Goal: Find specific page/section: Find specific page/section

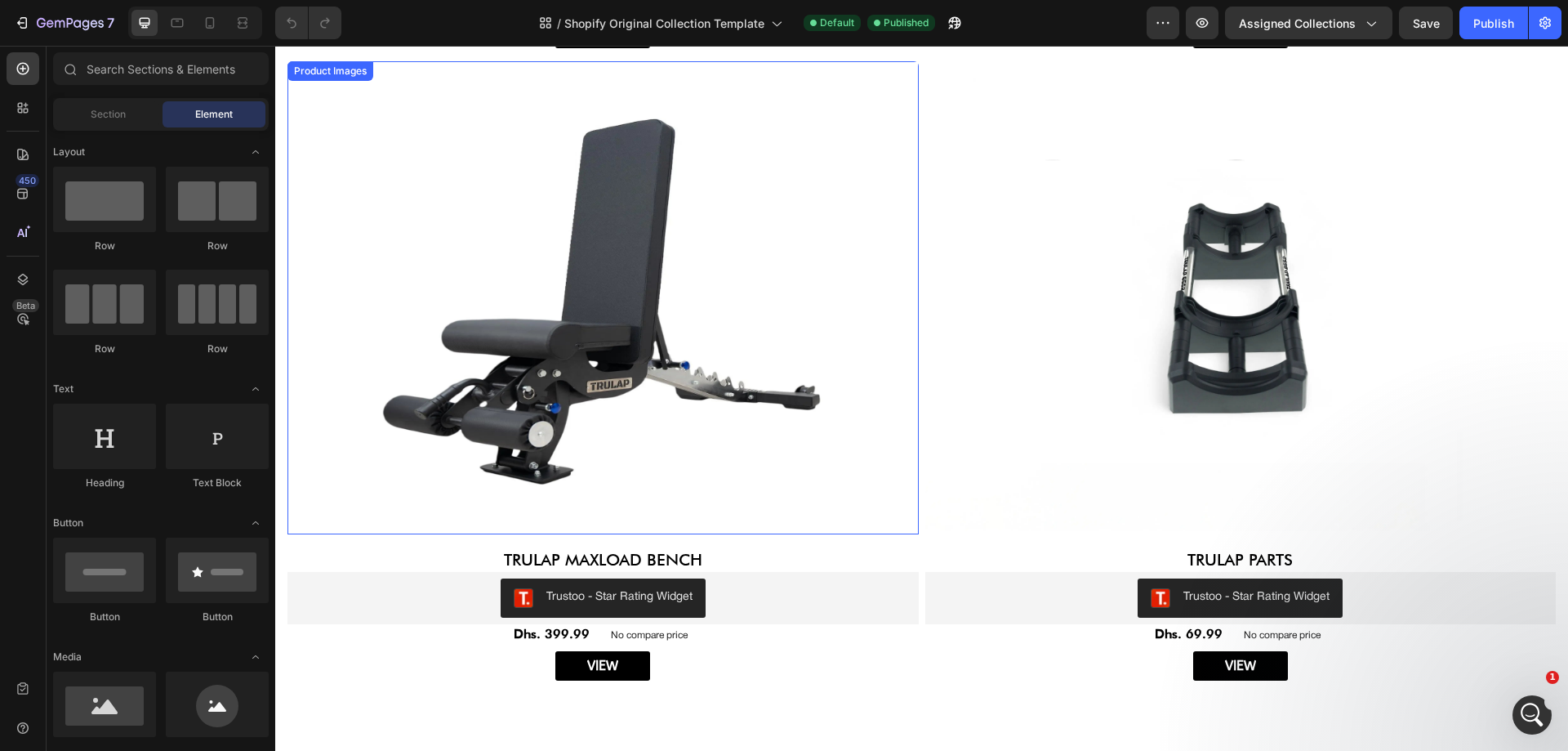
click at [627, 330] on img at bounding box center [603, 297] width 631 height 473
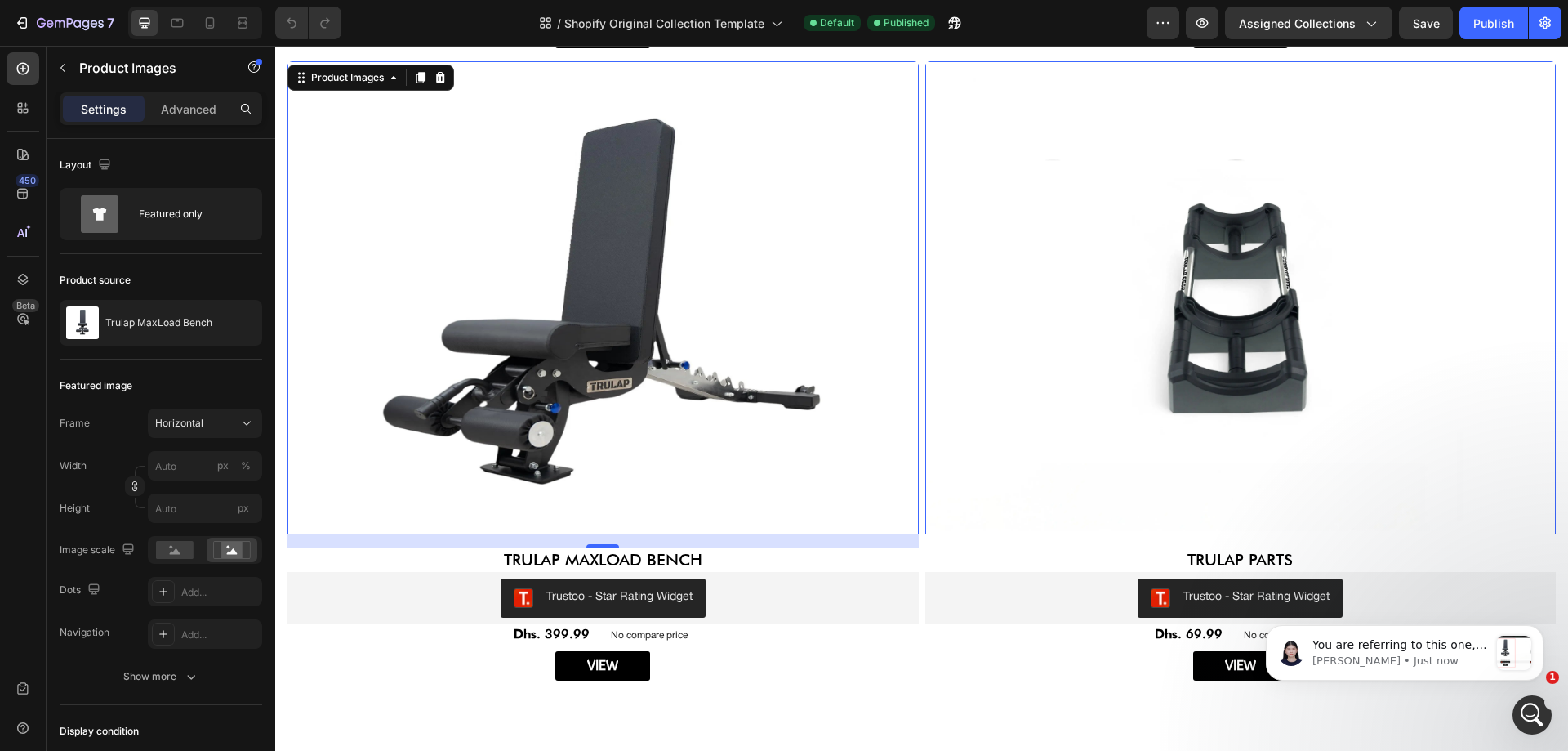
scroll to position [3457, 0]
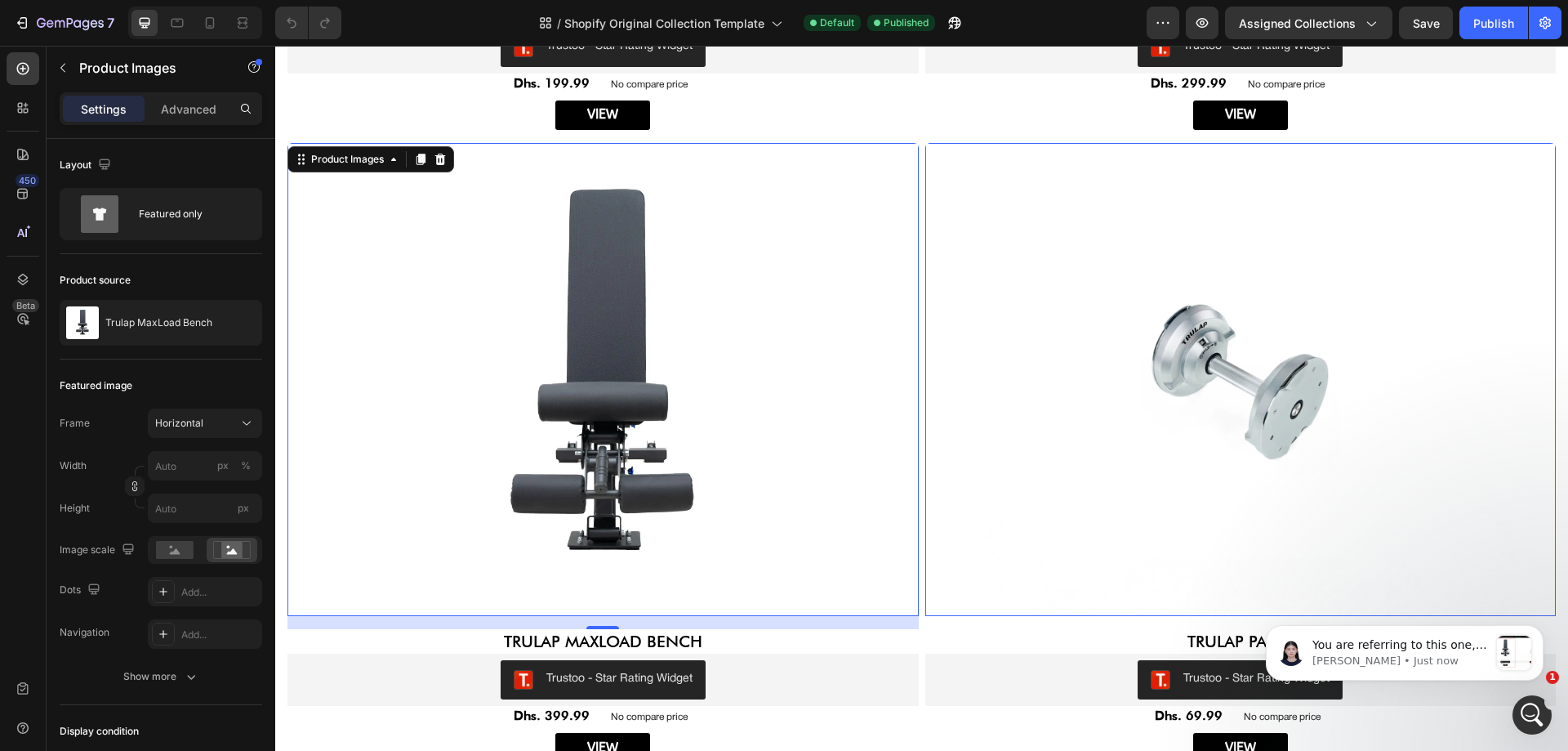
click at [1027, 223] on img at bounding box center [1240, 379] width 631 height 473
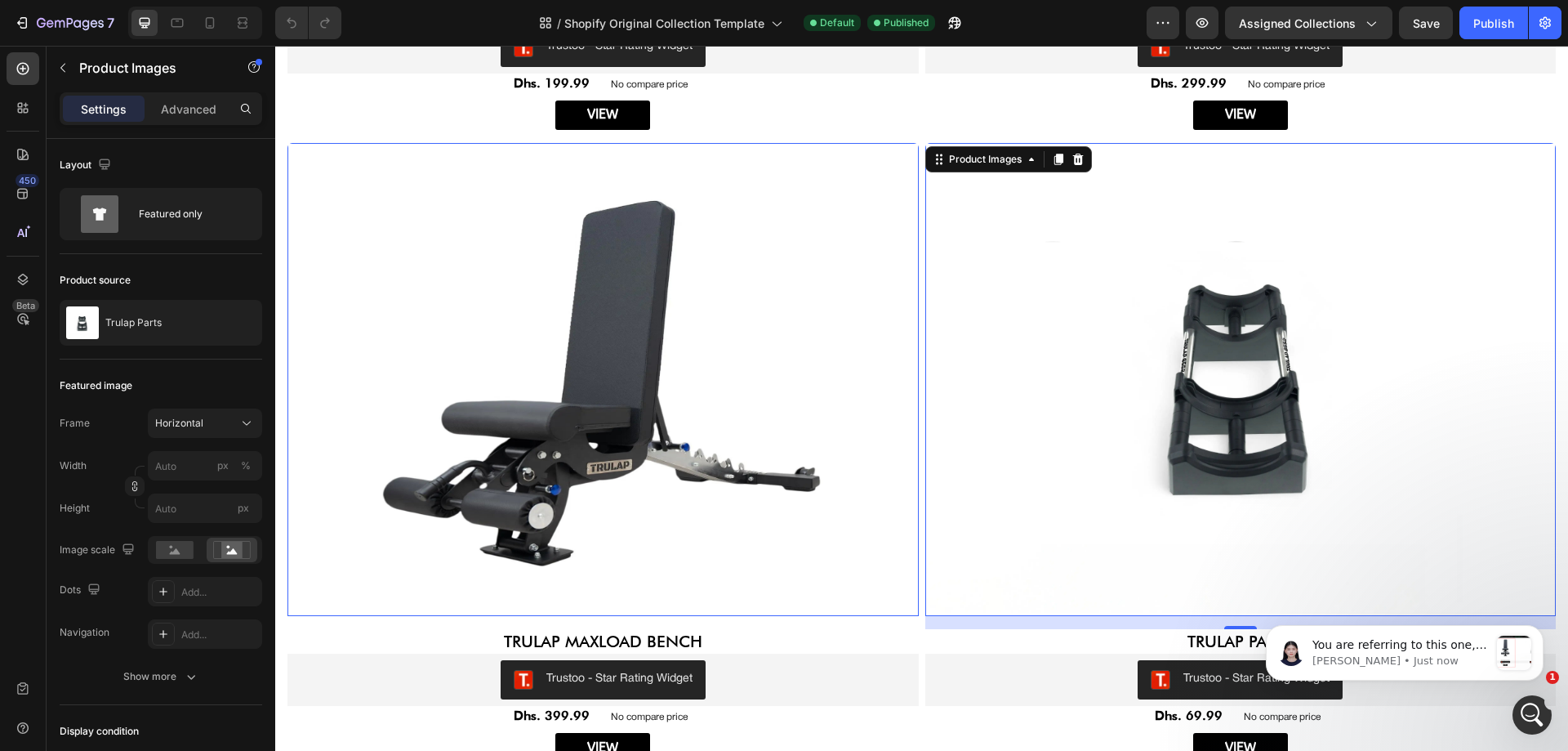
click at [805, 245] on img at bounding box center [603, 379] width 631 height 473
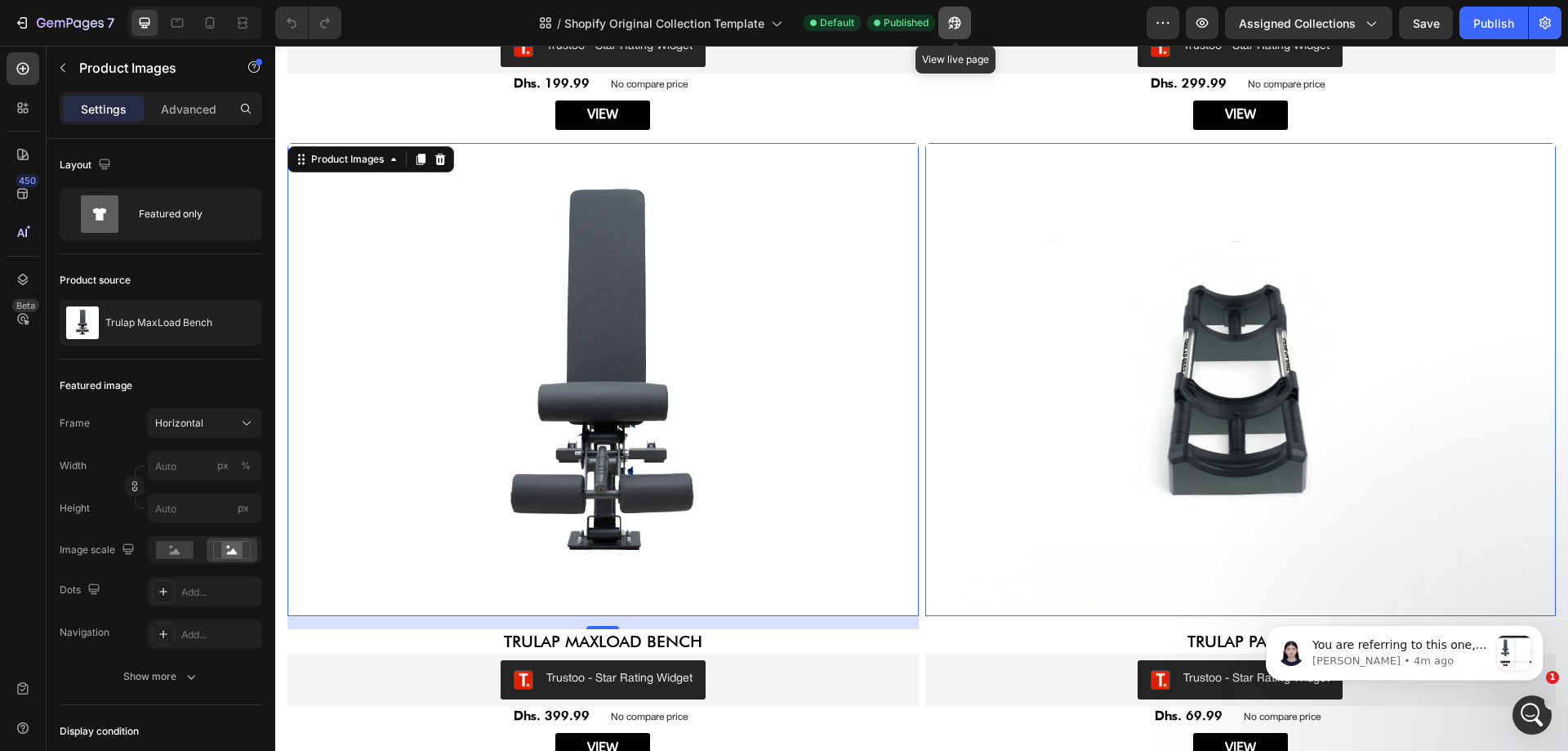
click at [955, 28] on icon "button" at bounding box center [955, 23] width 16 height 16
click at [1204, 32] on button "button" at bounding box center [1202, 23] width 33 height 33
click at [958, 31] on button "button" at bounding box center [954, 23] width 33 height 33
click at [952, 25] on icon "button" at bounding box center [950, 27] width 4 height 4
click at [1203, 30] on icon "button" at bounding box center [1202, 23] width 16 height 16
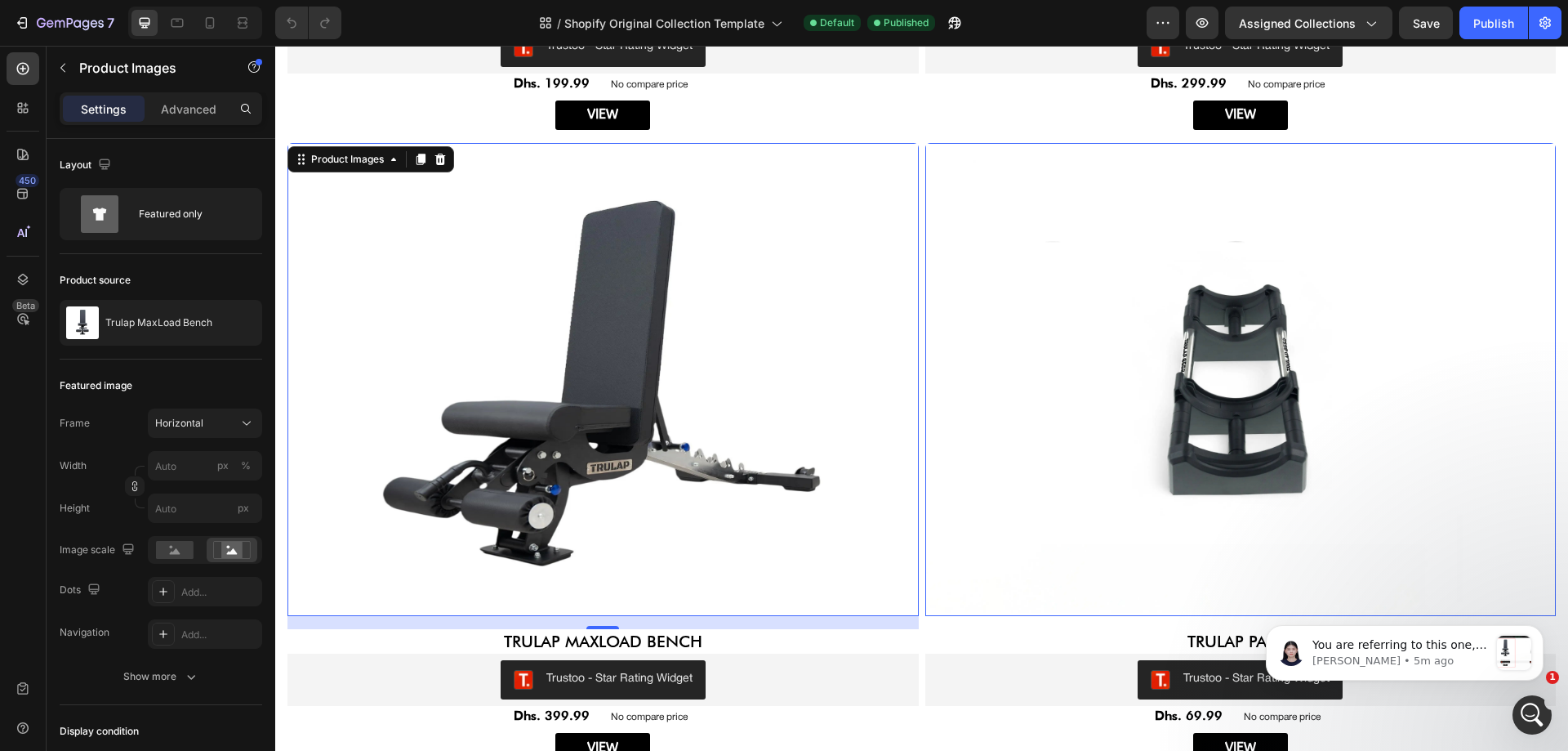
click at [626, 261] on img at bounding box center [603, 379] width 631 height 473
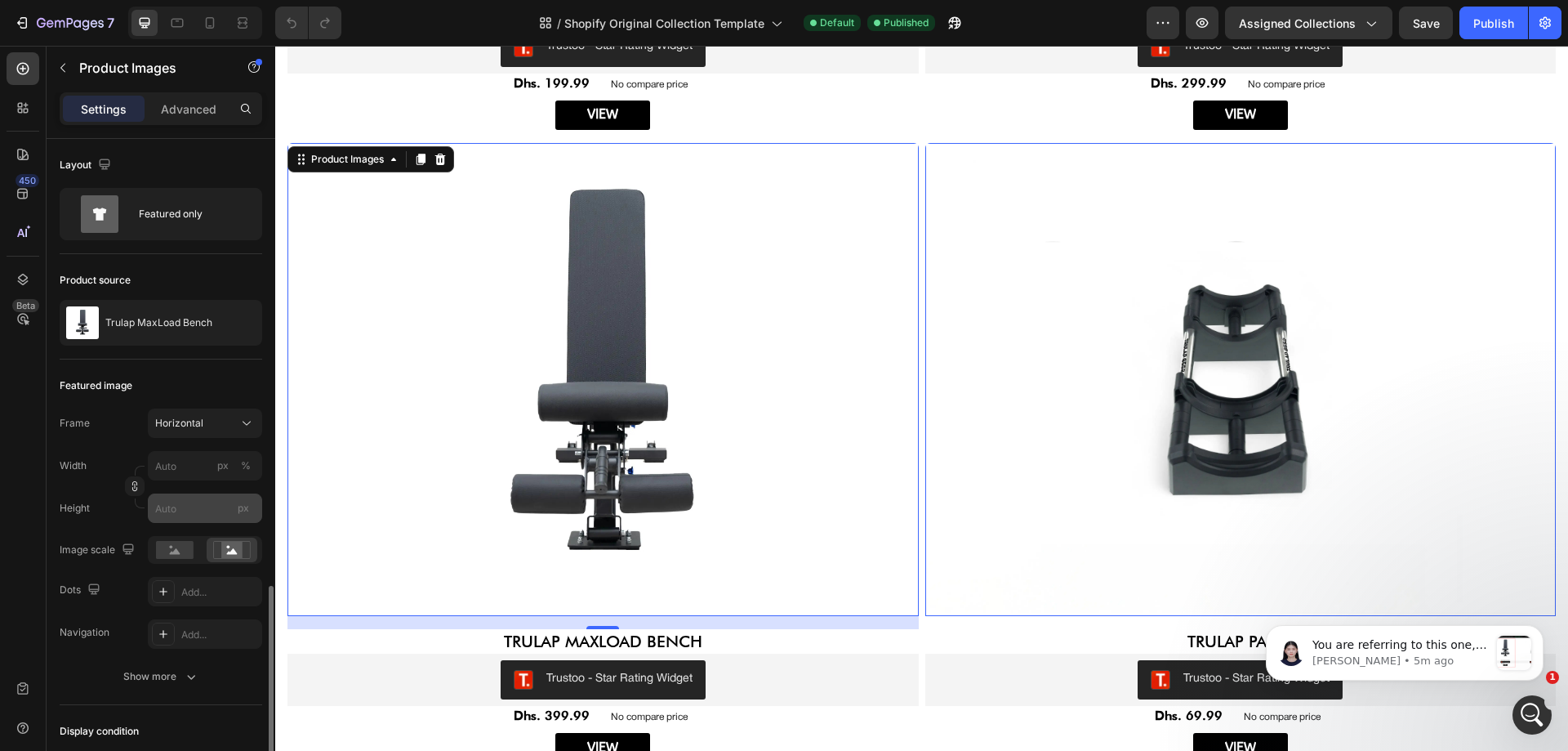
scroll to position [260, 0]
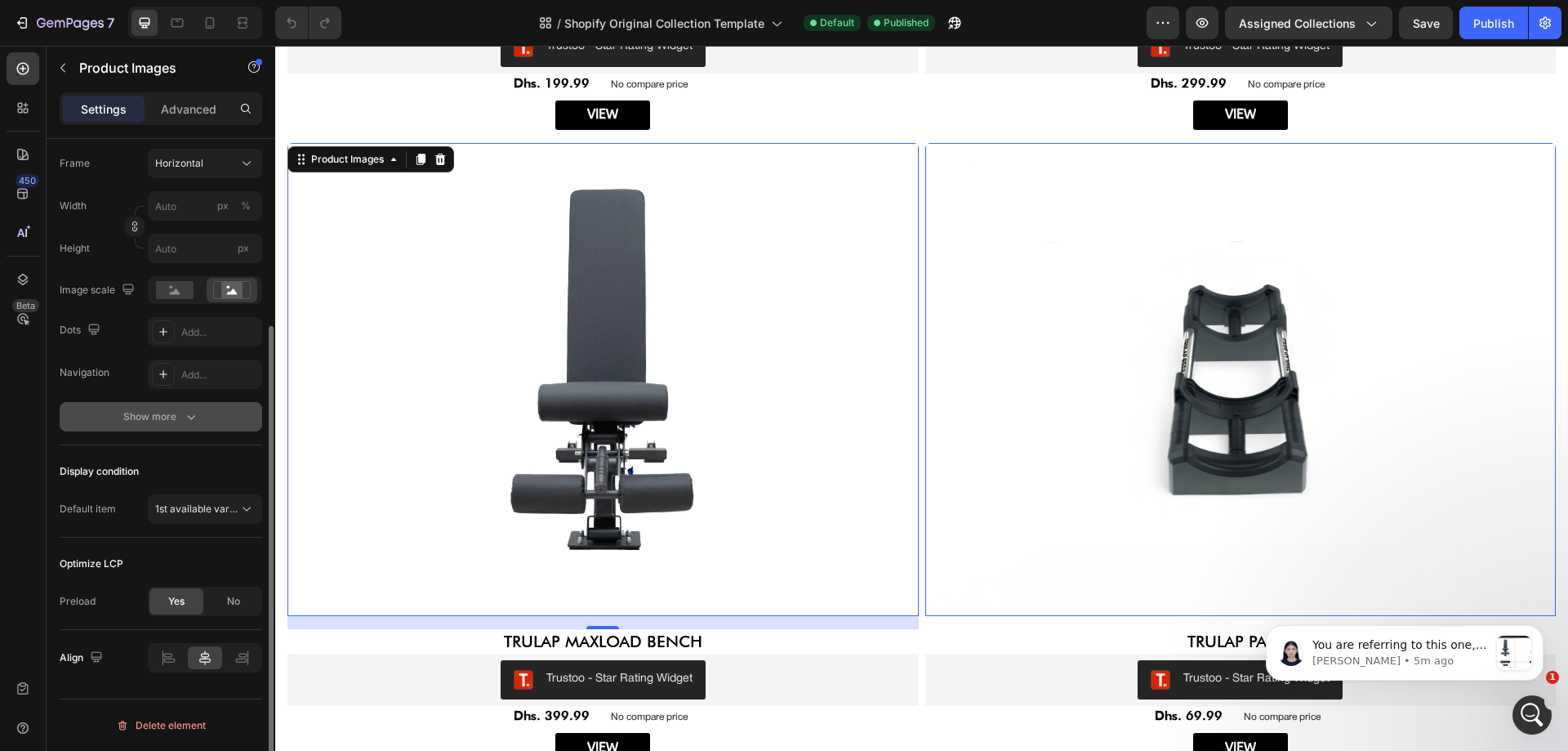
click at [145, 420] on div "Show more" at bounding box center [161, 416] width 76 height 16
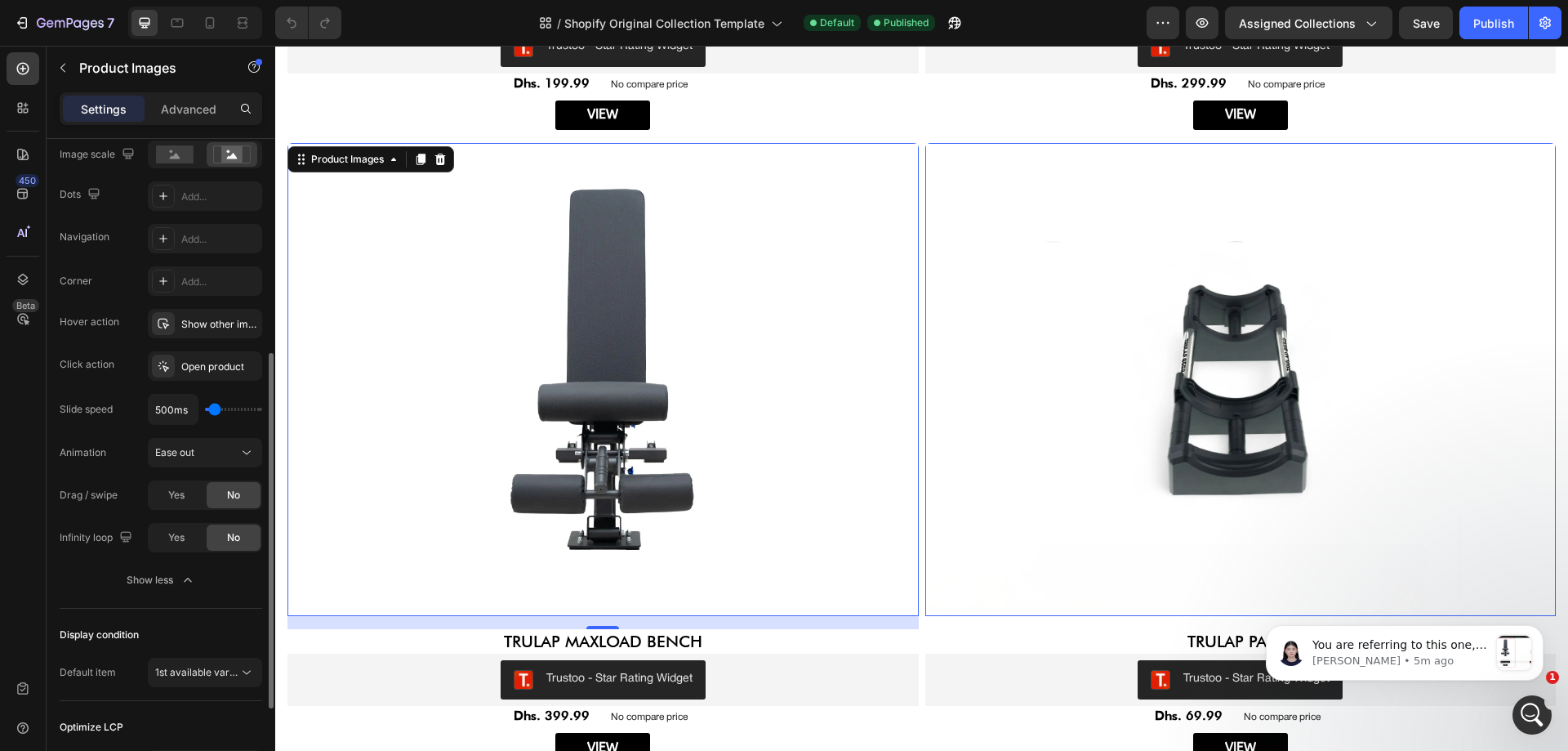
scroll to position [314, 0]
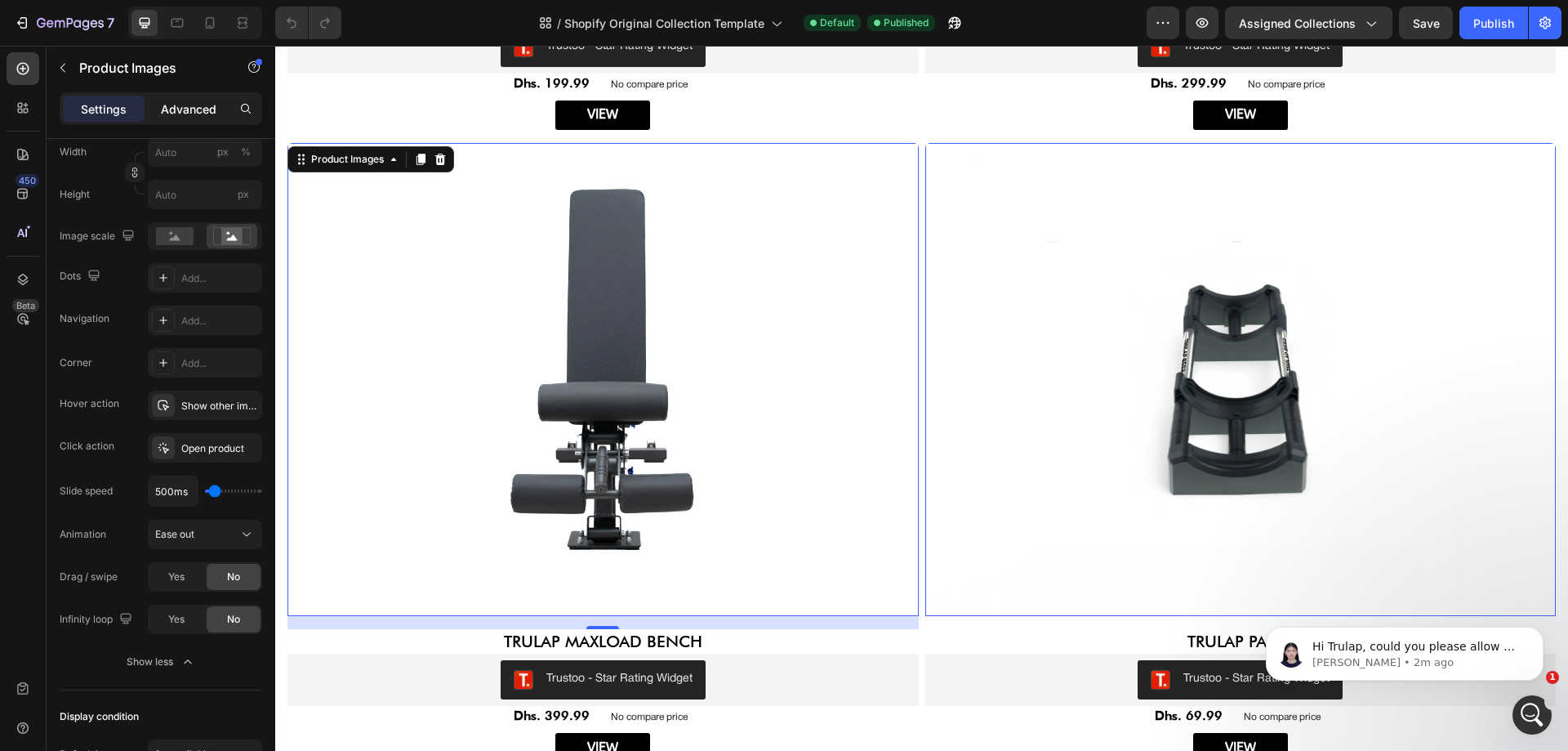
click at [164, 108] on p "Advanced" at bounding box center [189, 108] width 56 height 17
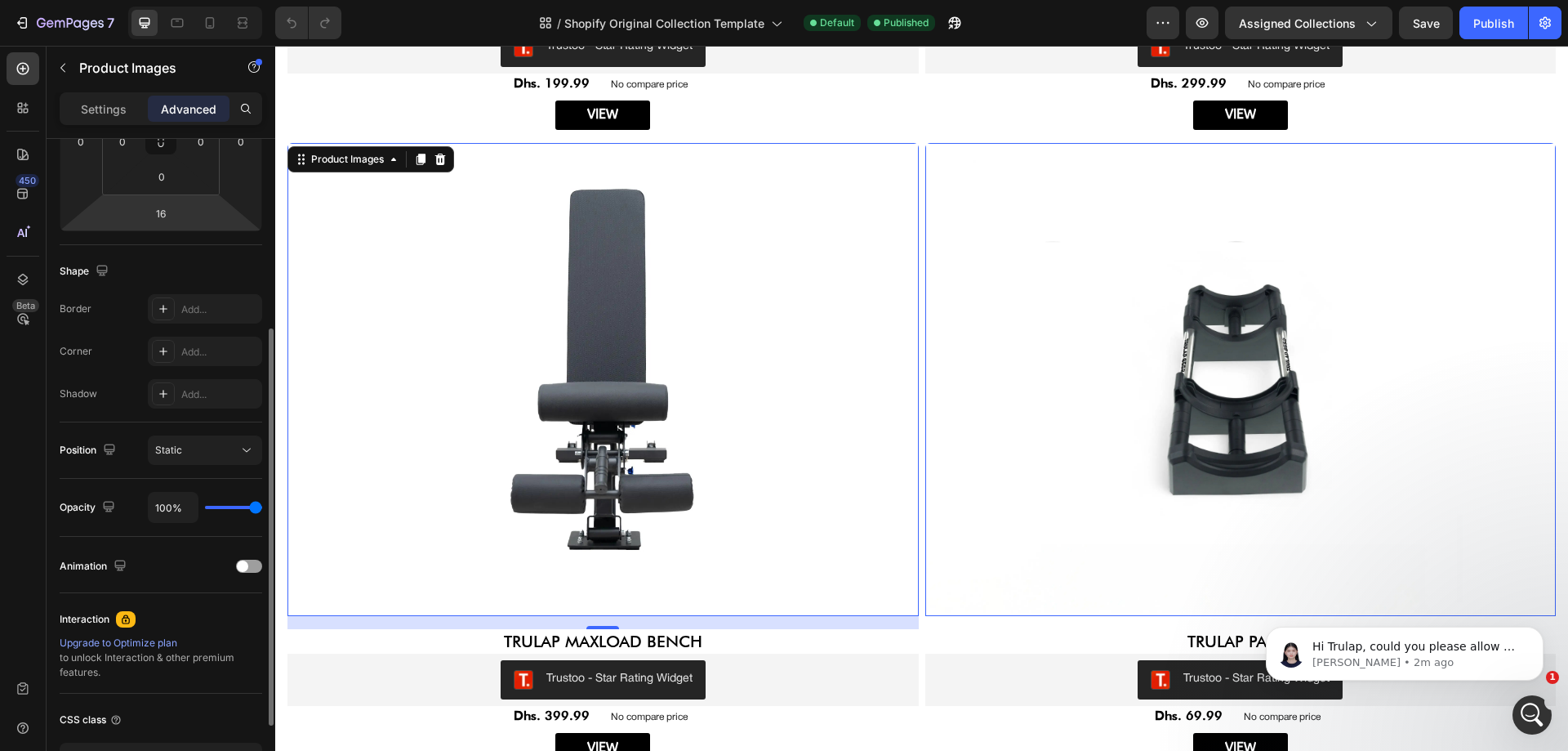
scroll to position [0, 0]
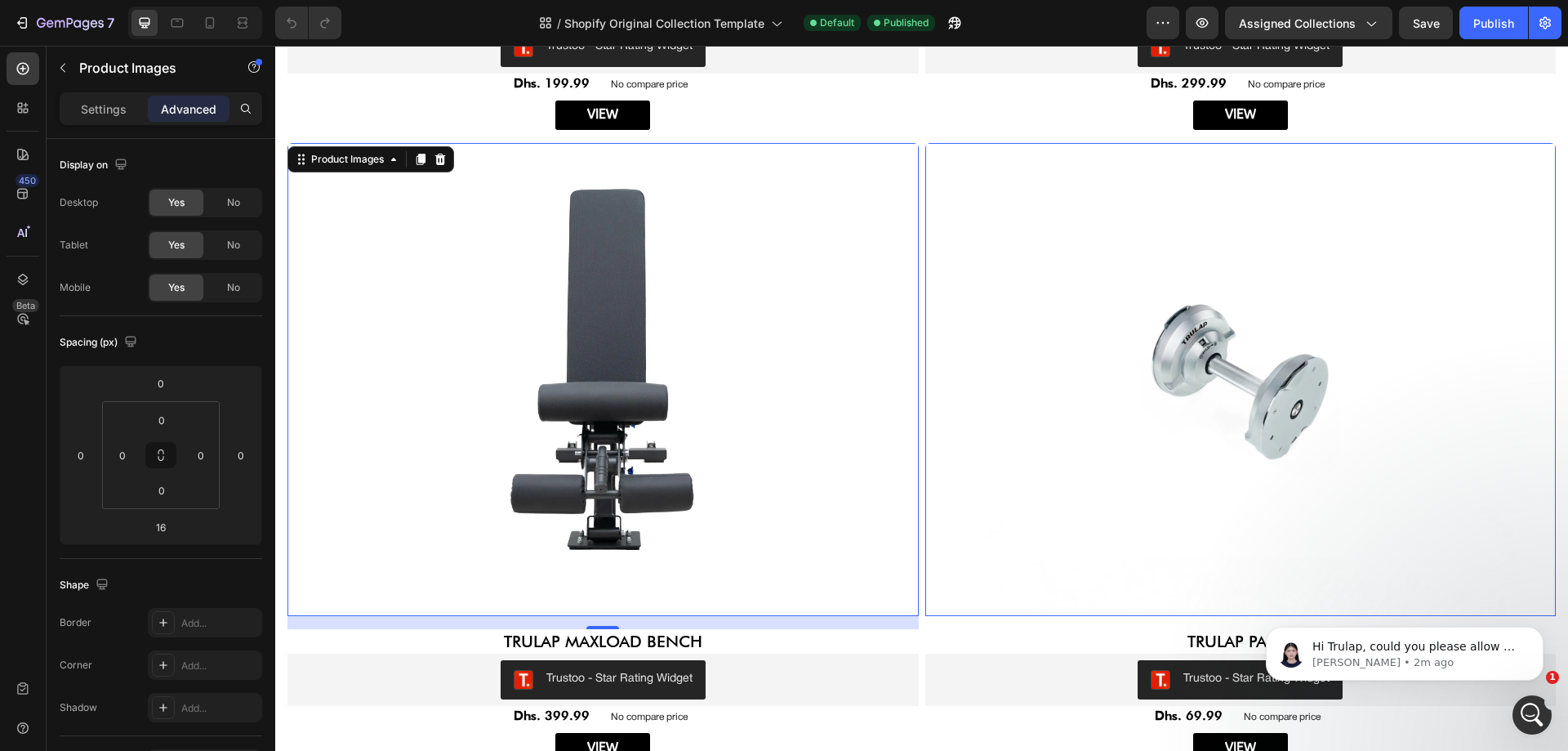
click at [999, 275] on img at bounding box center [1240, 379] width 631 height 473
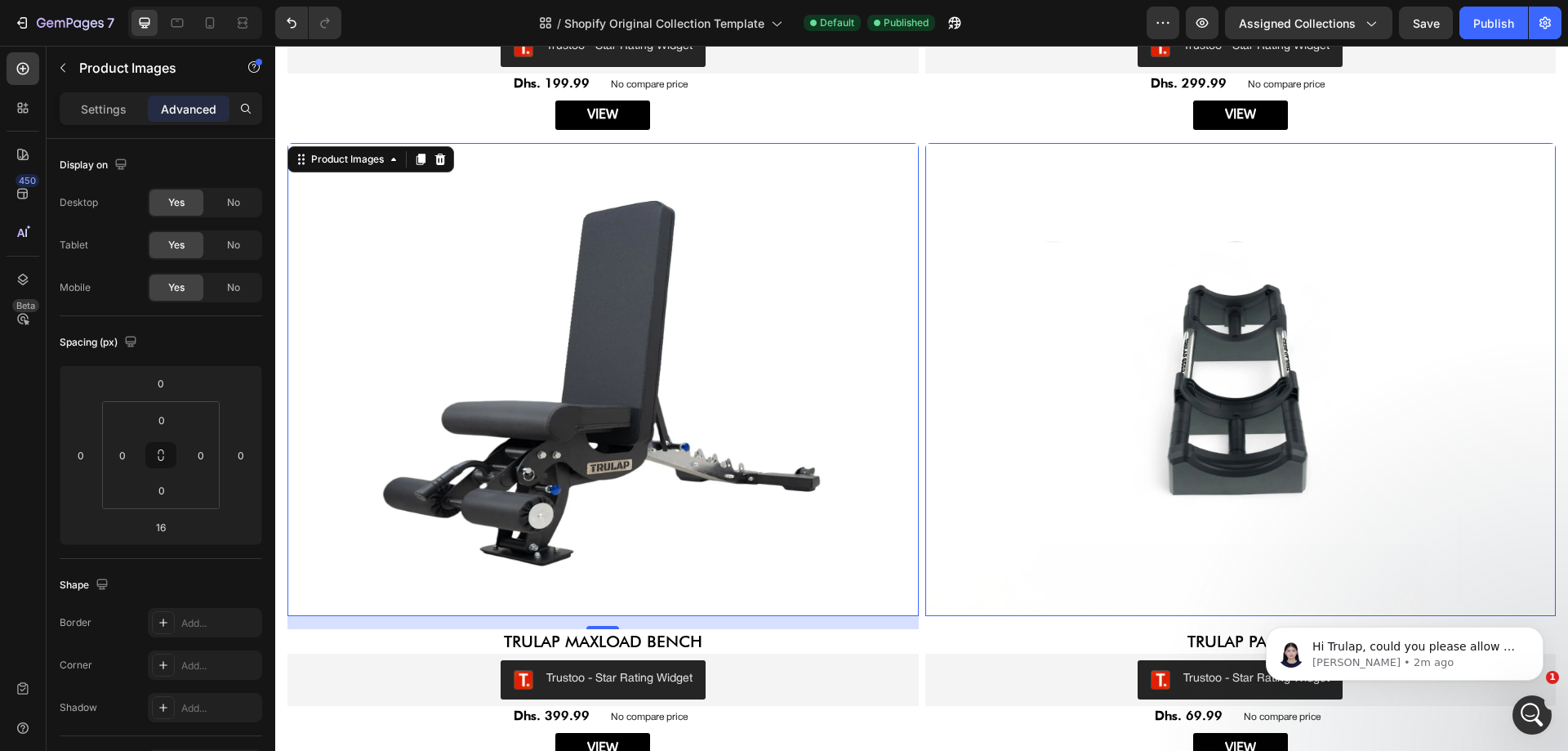
click at [421, 263] on img at bounding box center [603, 379] width 631 height 473
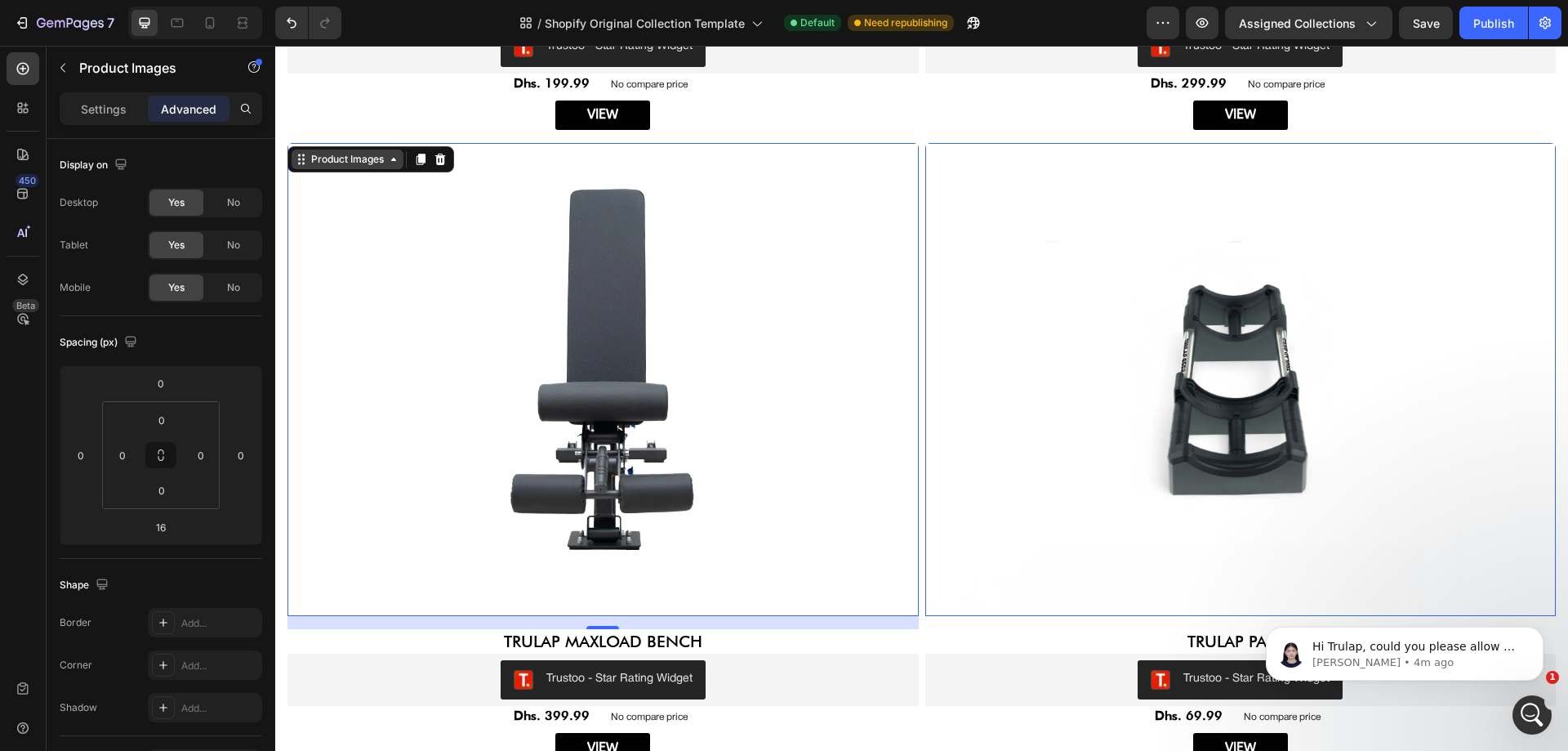
click at [275, 46] on icon at bounding box center [275, 46] width 0 height 0
click at [310, 185] on div "Row 1 col" at bounding box center [320, 190] width 50 height 10
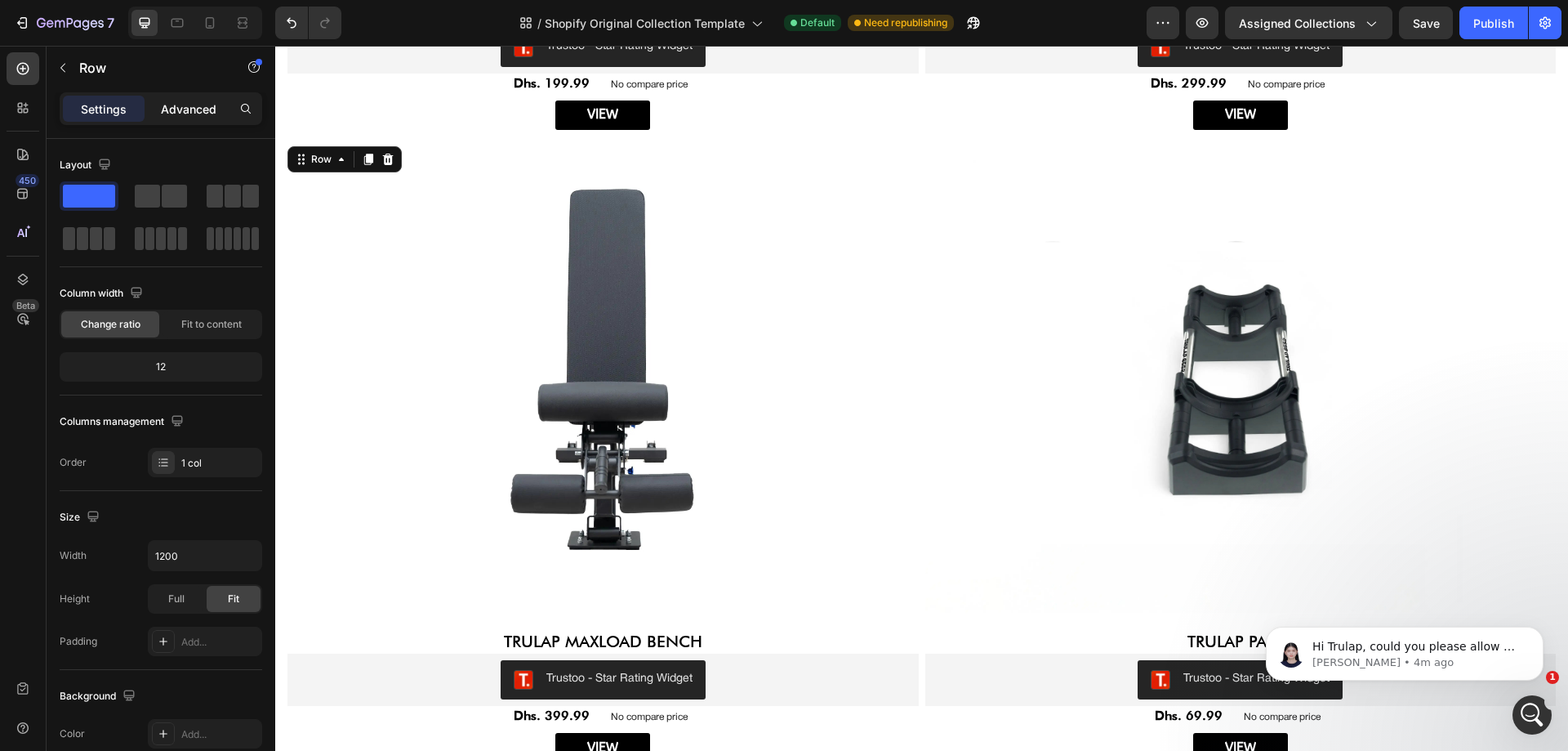
click at [197, 115] on p "Advanced" at bounding box center [189, 108] width 56 height 17
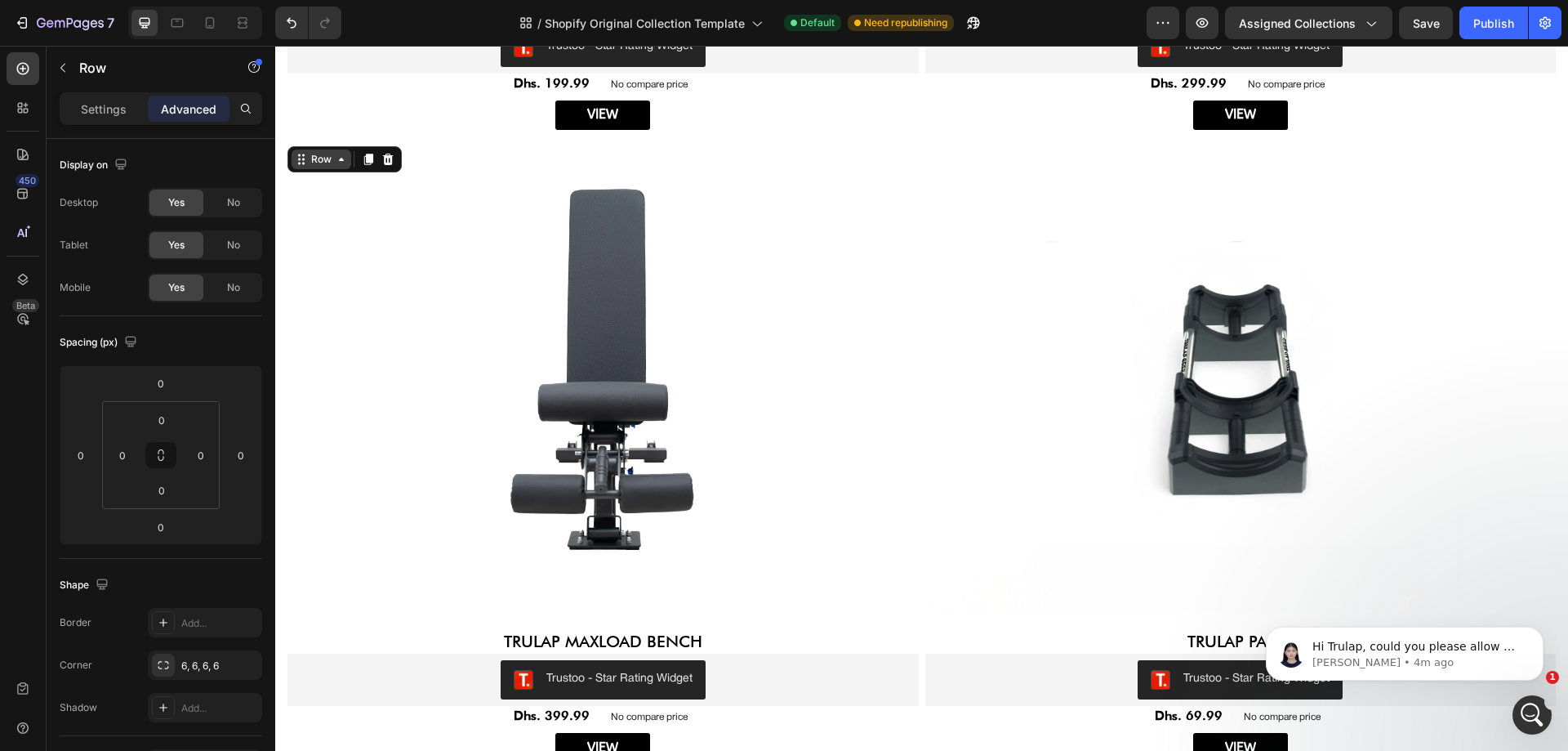
click at [275, 46] on icon at bounding box center [275, 46] width 0 height 0
click at [211, 156] on div "Display on" at bounding box center [161, 165] width 203 height 26
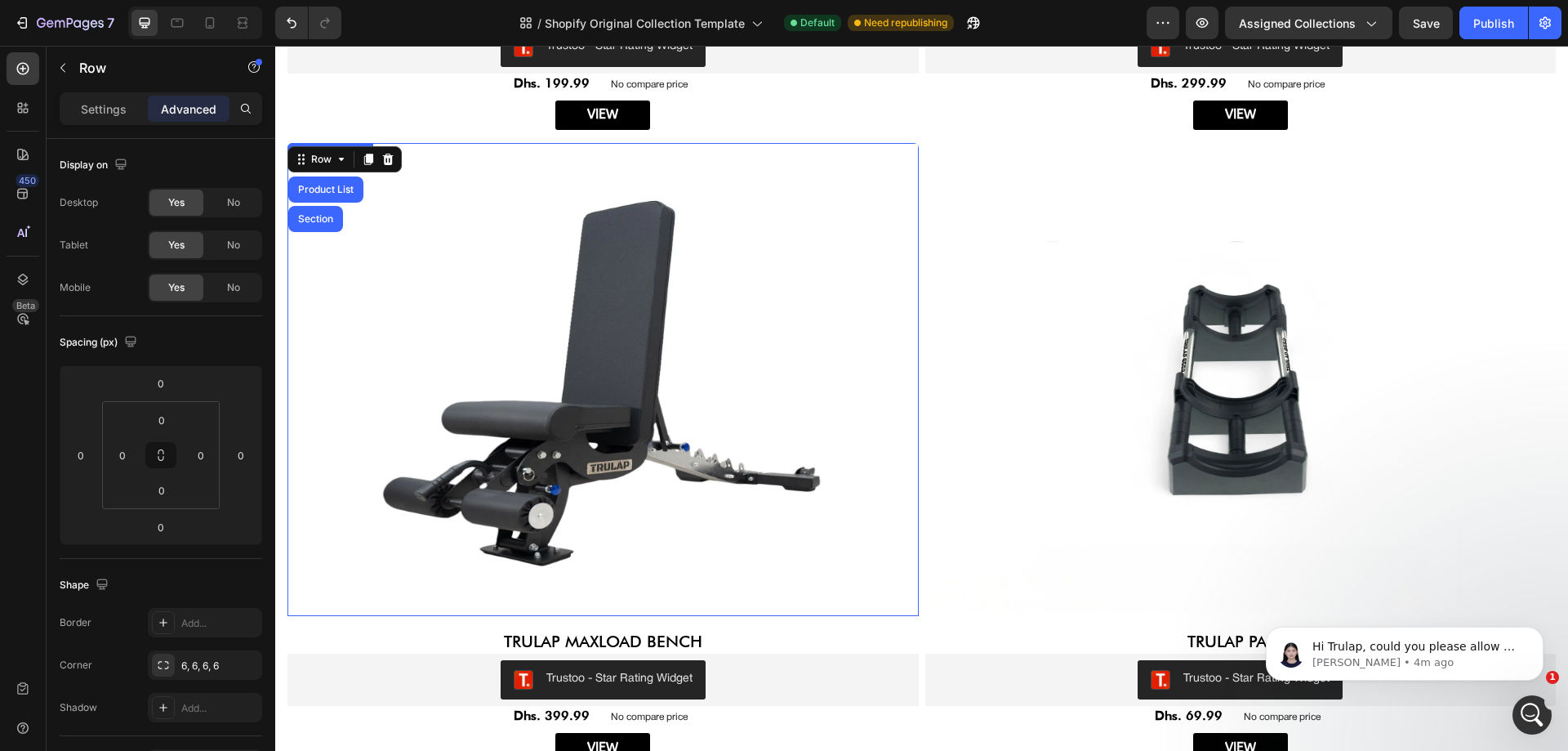
click at [431, 295] on img at bounding box center [603, 379] width 631 height 473
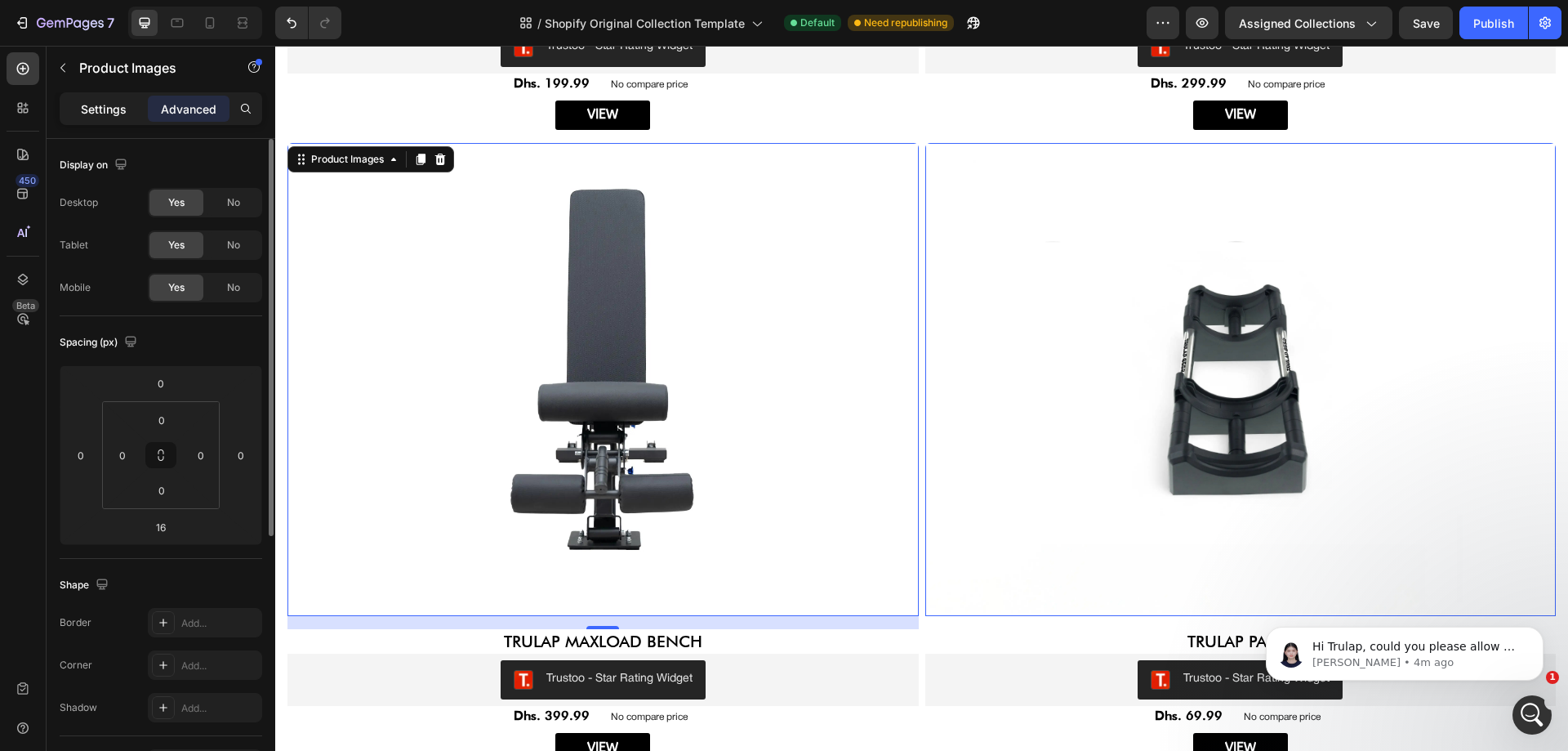
click at [84, 114] on p "Settings" at bounding box center [104, 108] width 46 height 17
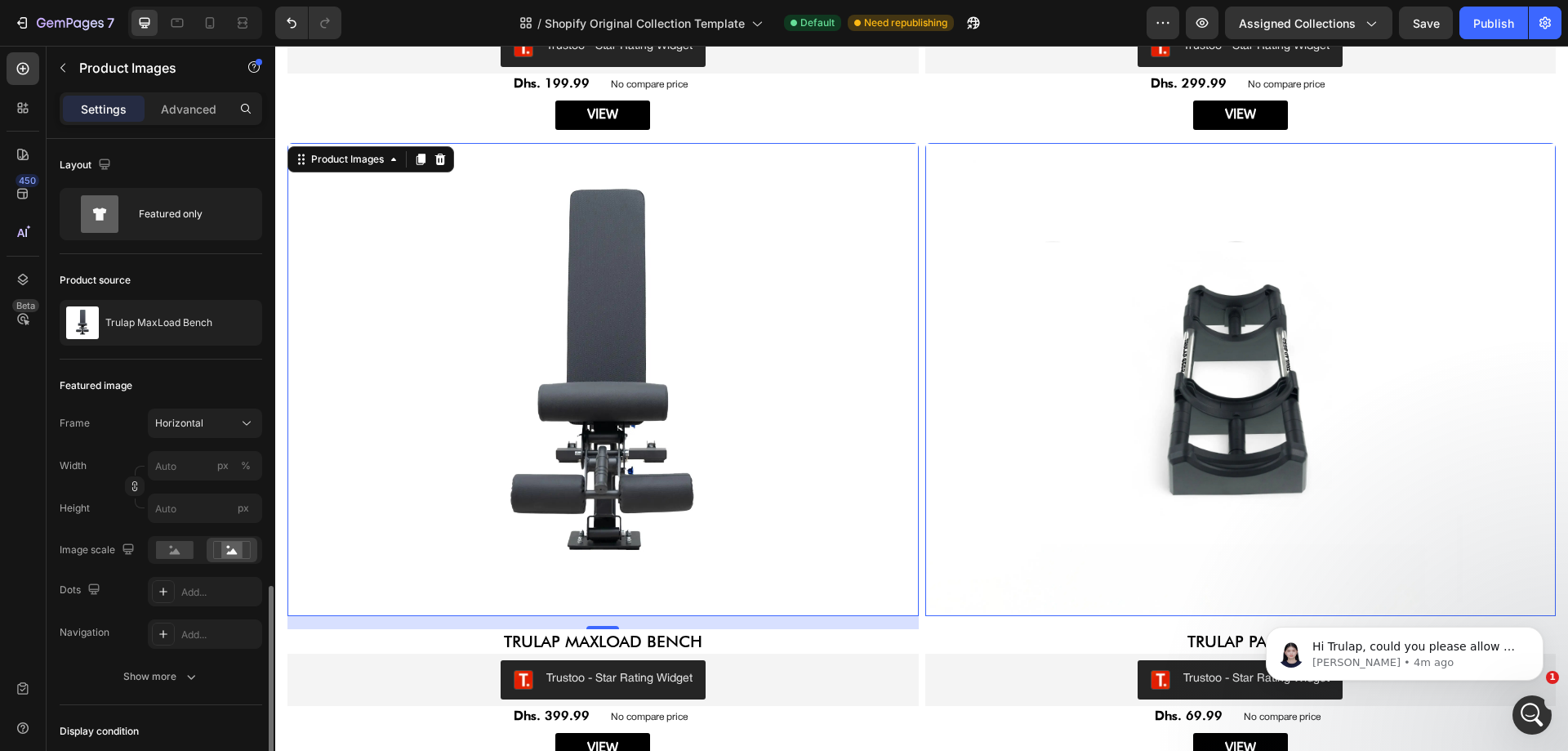
scroll to position [260, 0]
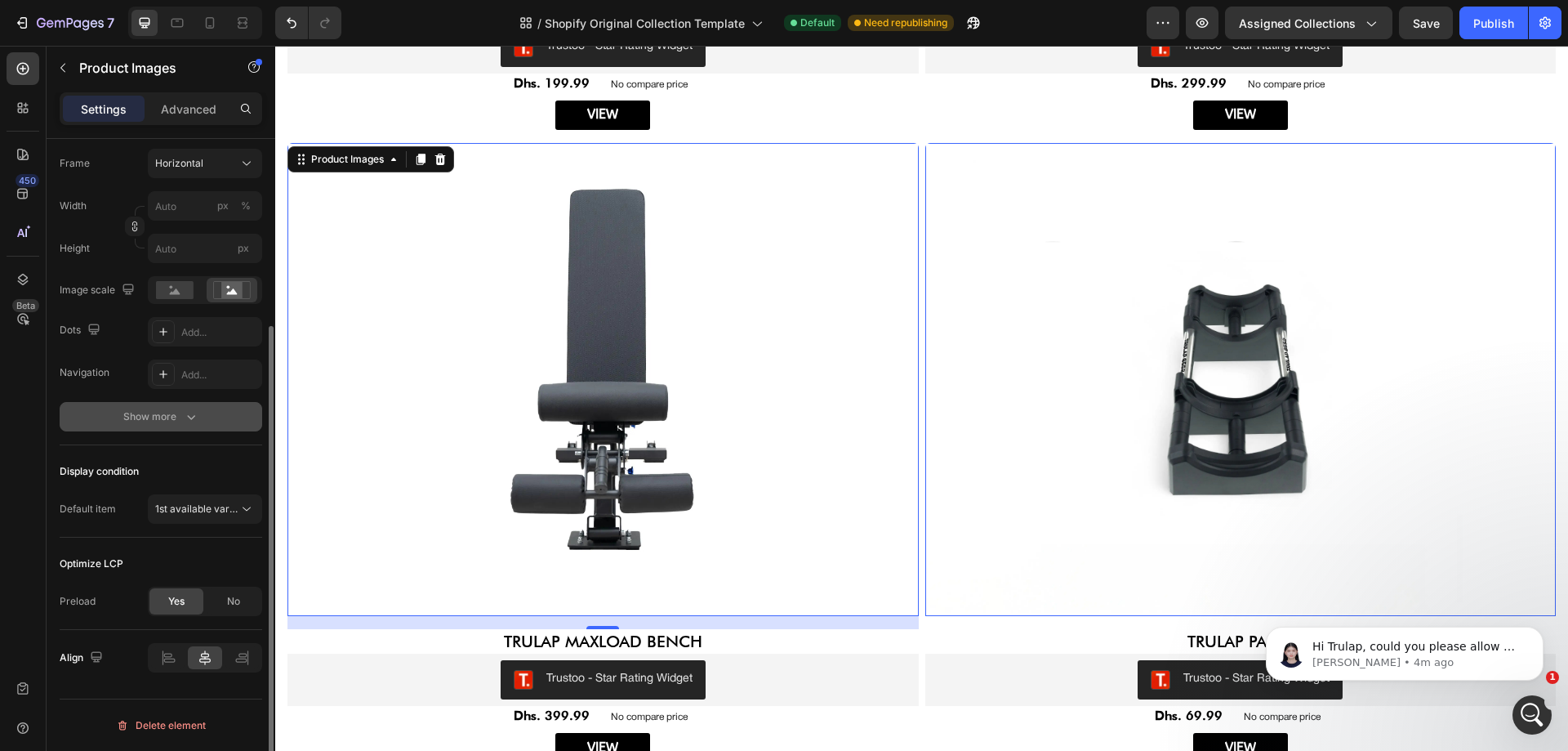
click at [140, 419] on div "Show more" at bounding box center [161, 416] width 76 height 16
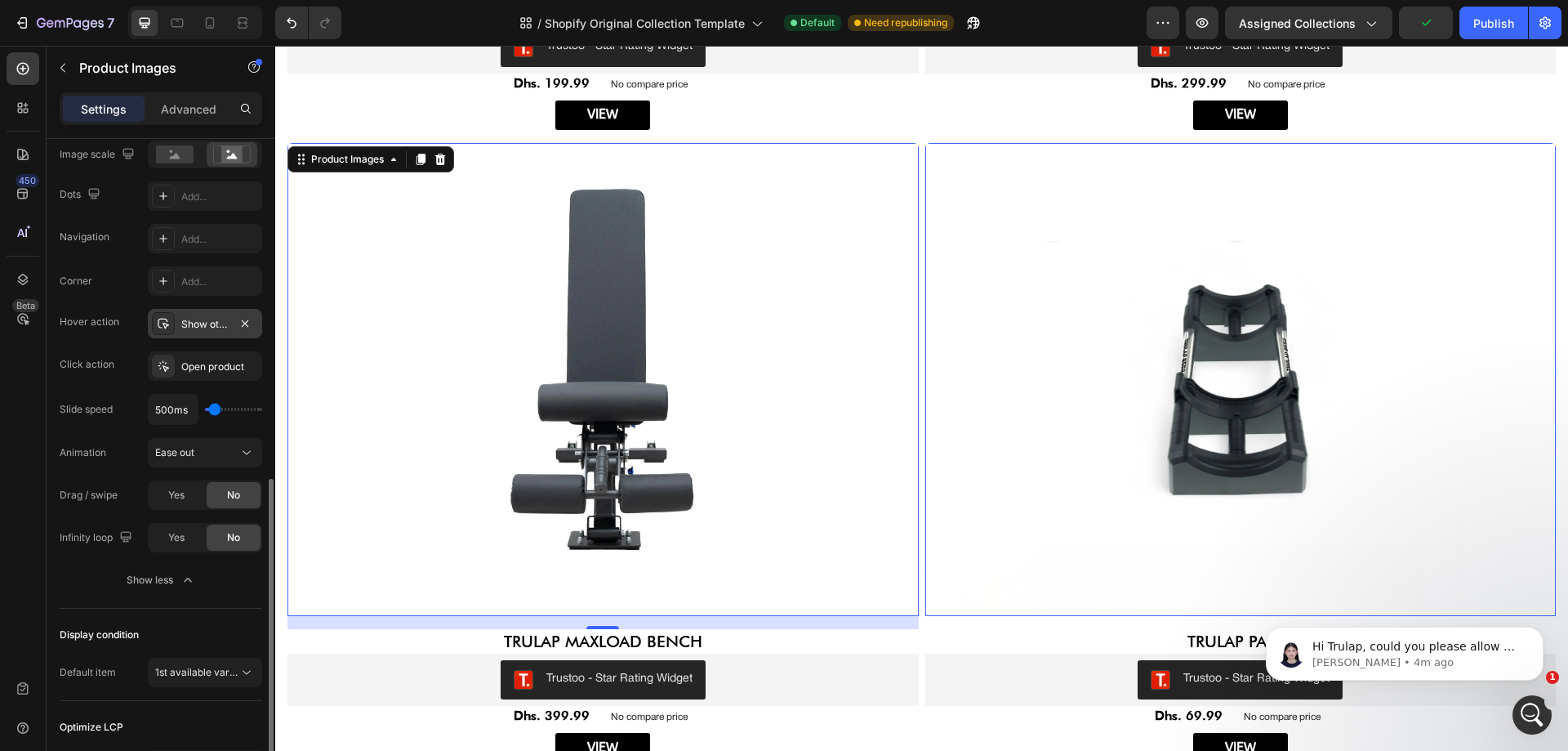
scroll to position [559, 0]
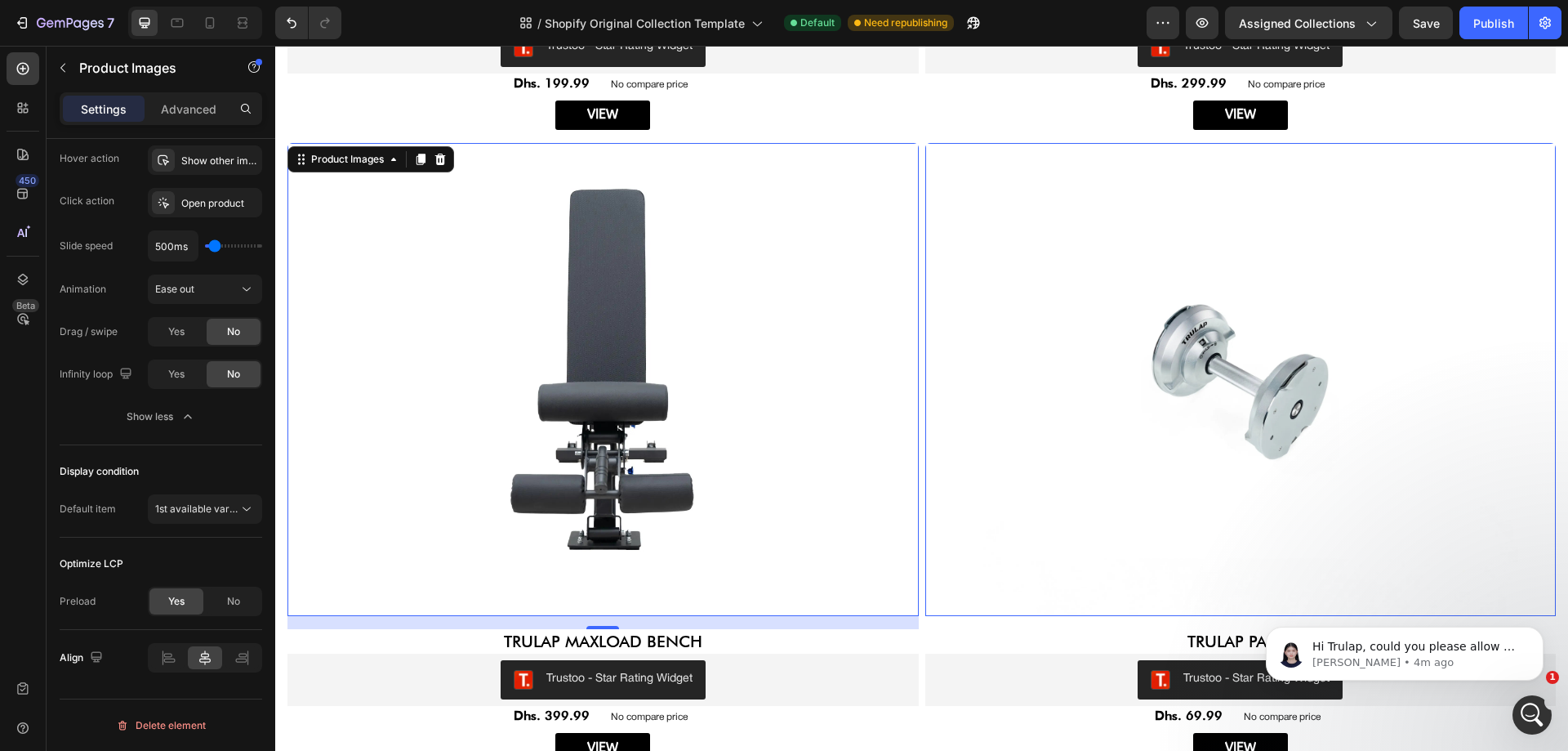
click at [1082, 350] on img at bounding box center [1240, 379] width 631 height 473
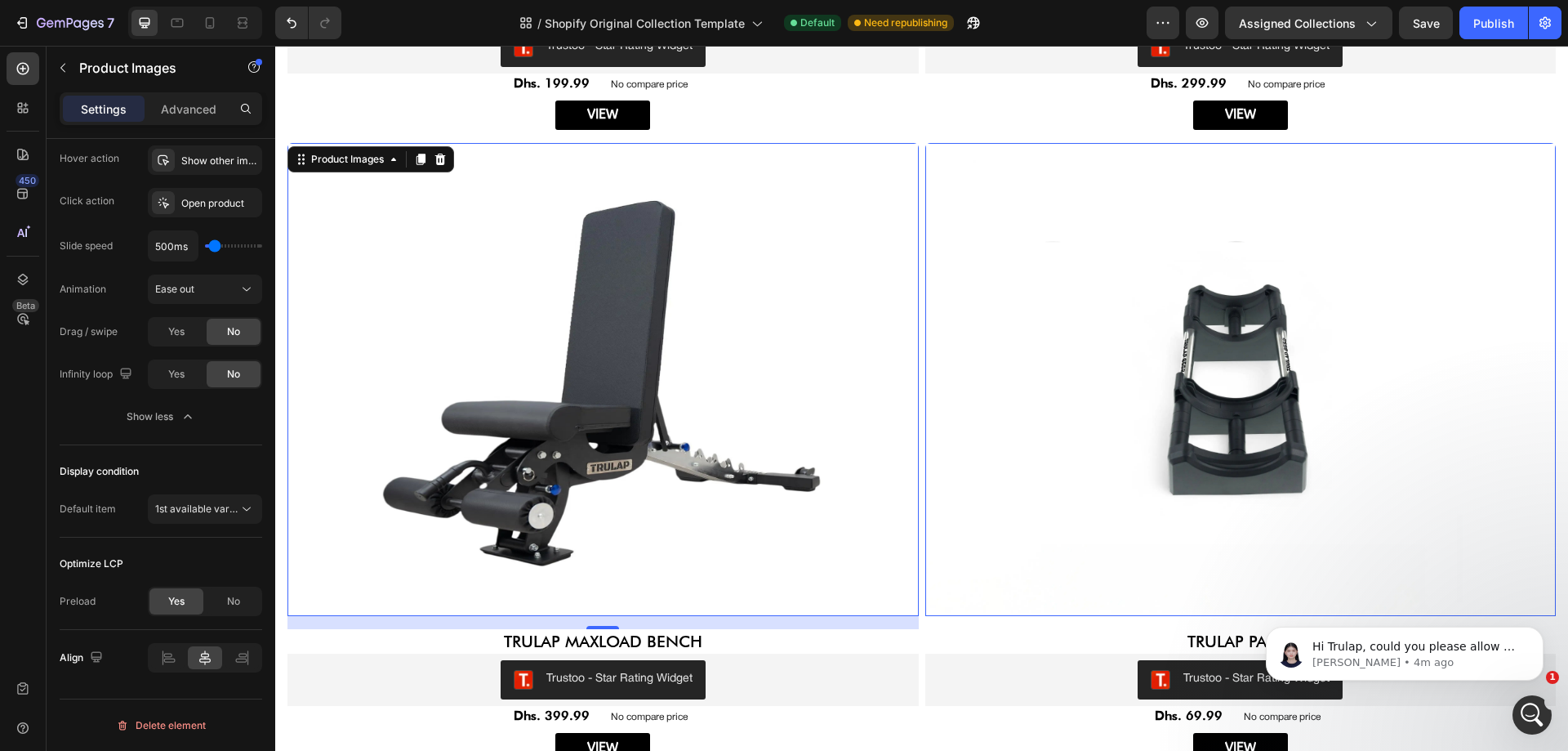
click at [673, 340] on img at bounding box center [603, 379] width 631 height 473
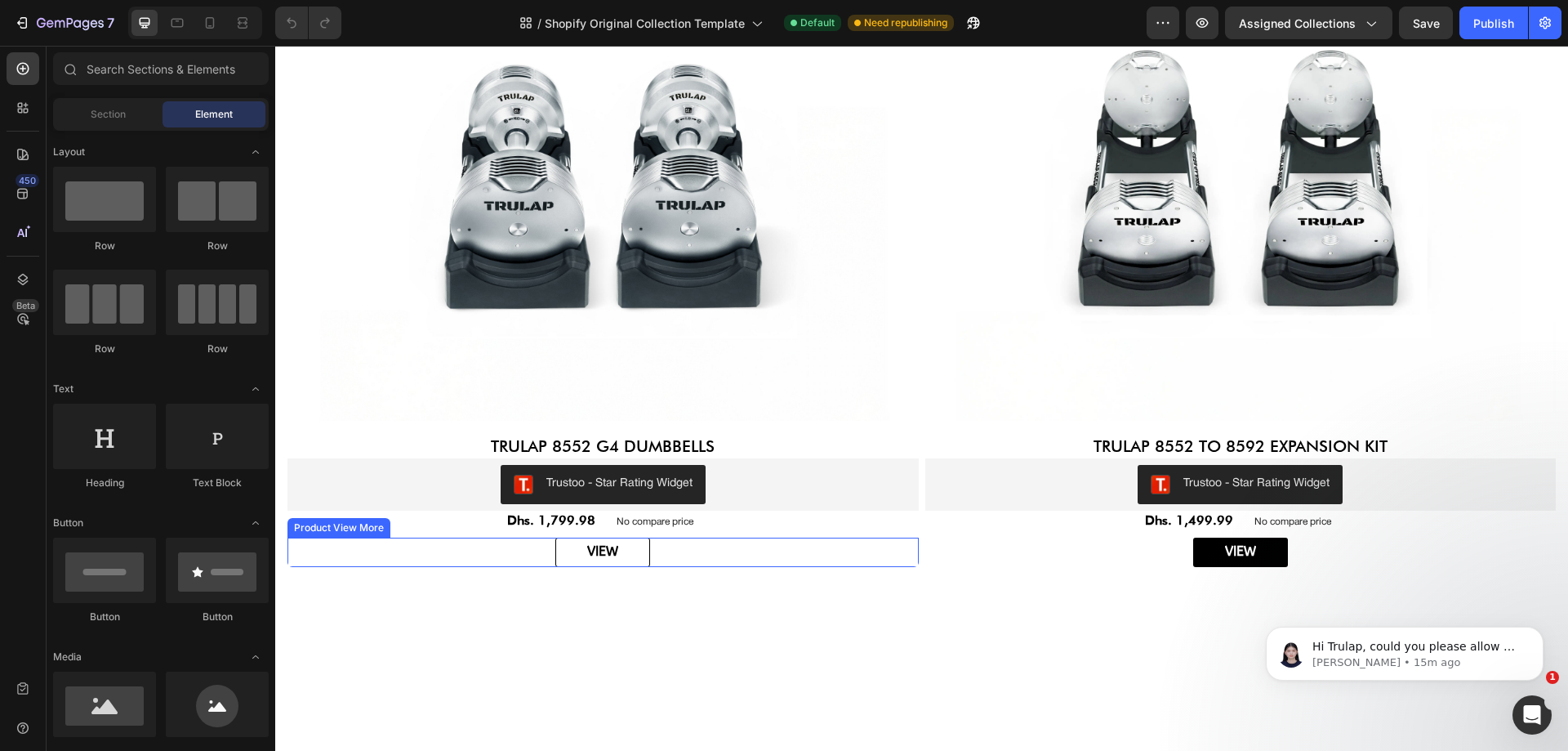
scroll to position [163, 0]
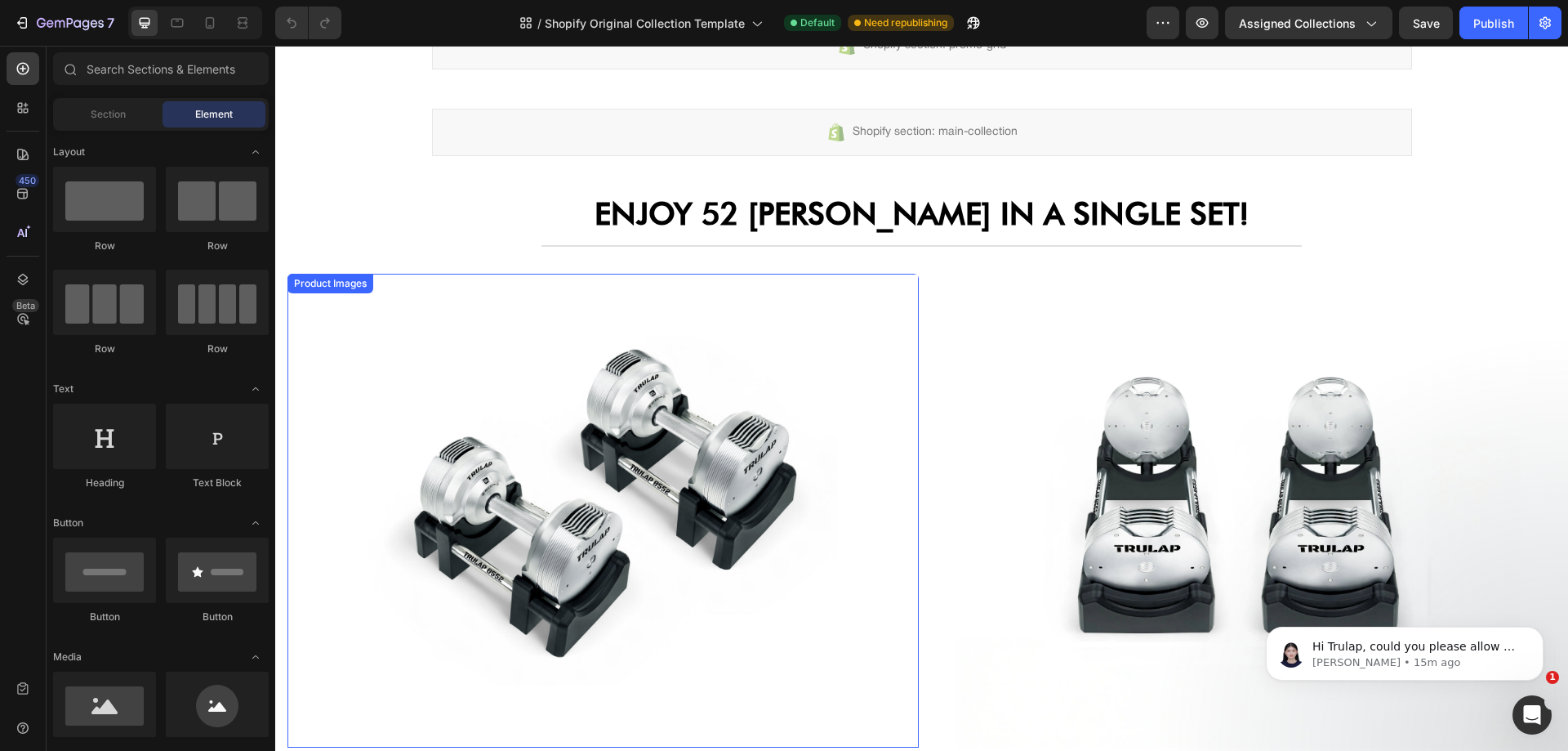
click at [562, 481] on img at bounding box center [603, 510] width 631 height 473
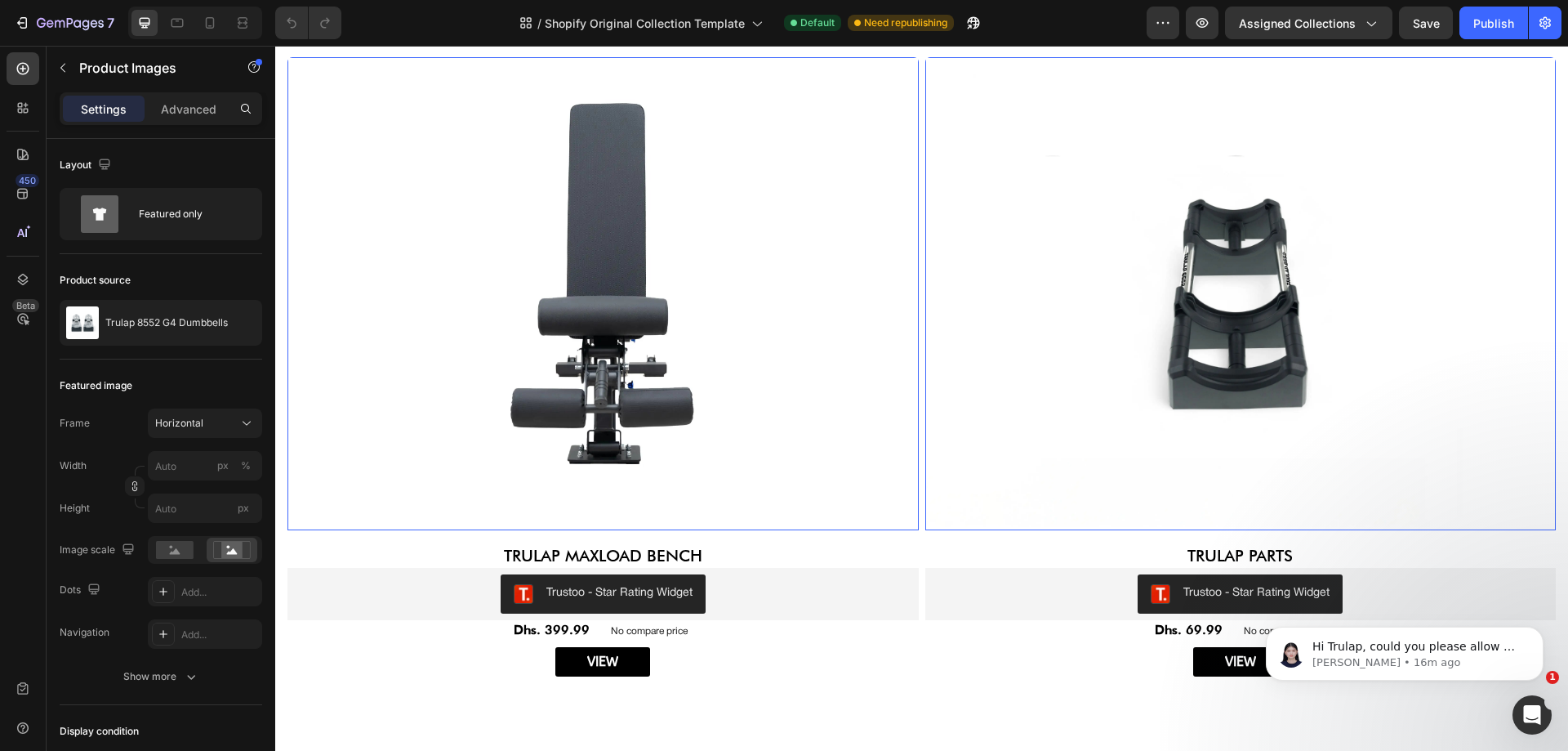
scroll to position [3375, 0]
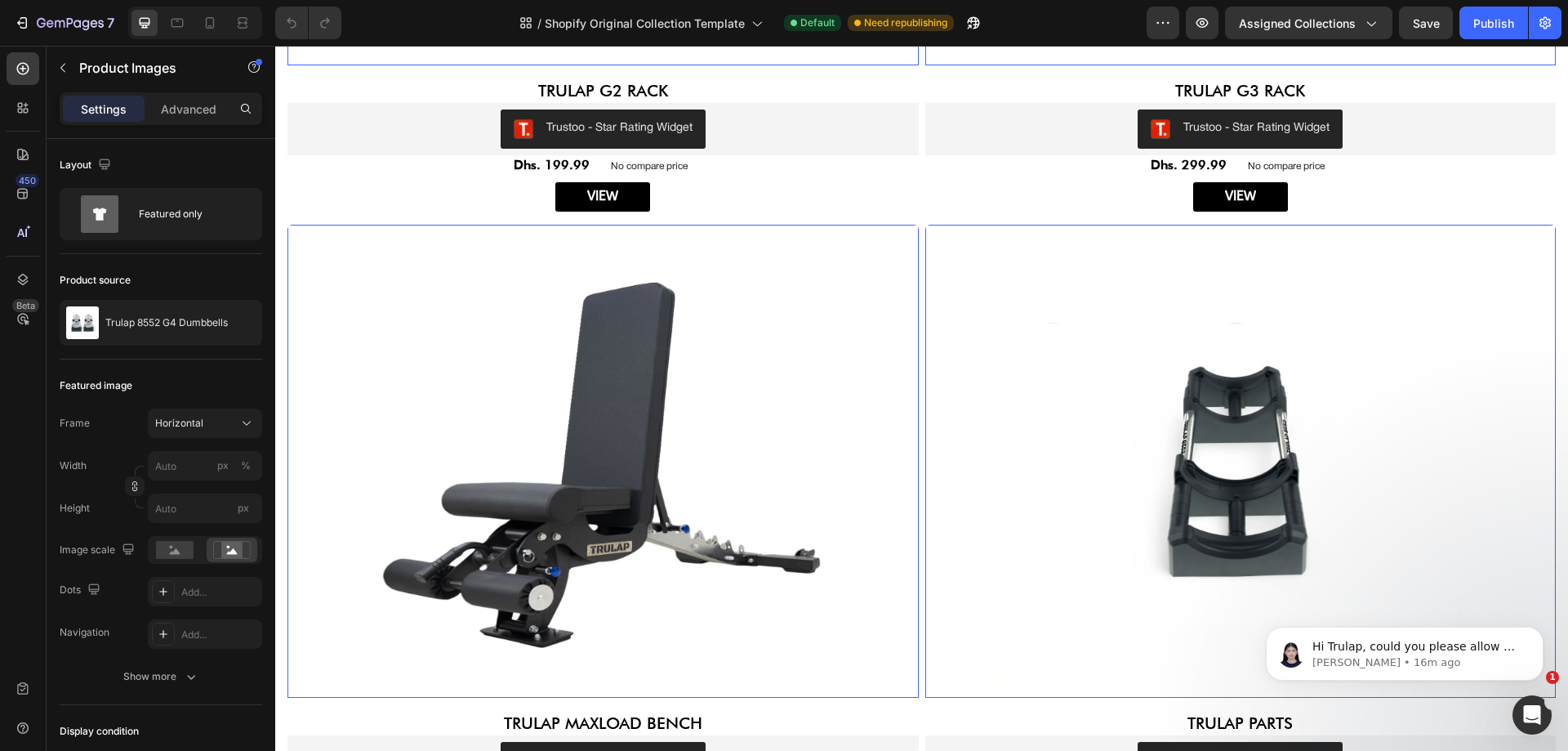
click at [627, 387] on img at bounding box center [603, 461] width 631 height 473
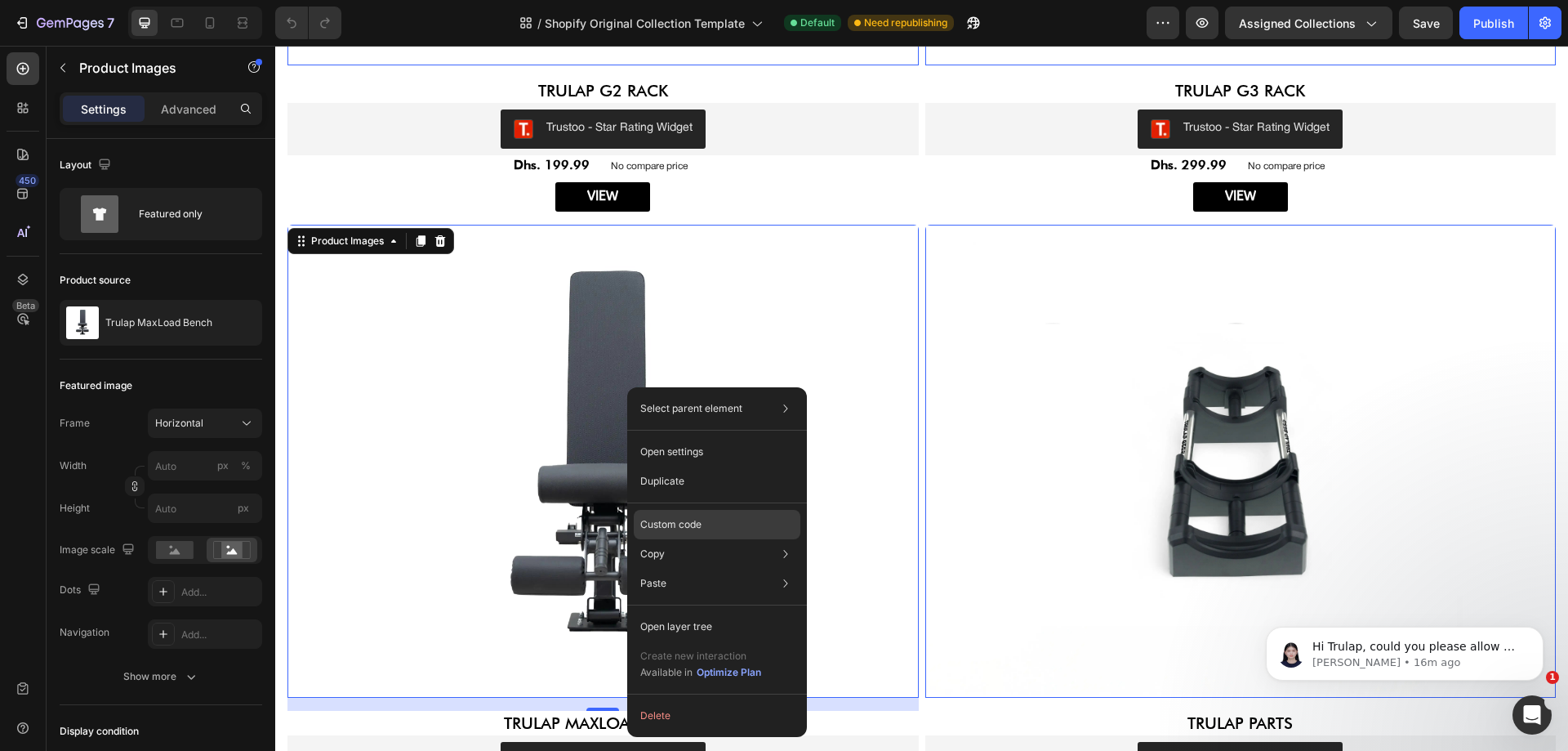
click at [666, 523] on p "Custom code" at bounding box center [670, 524] width 61 height 15
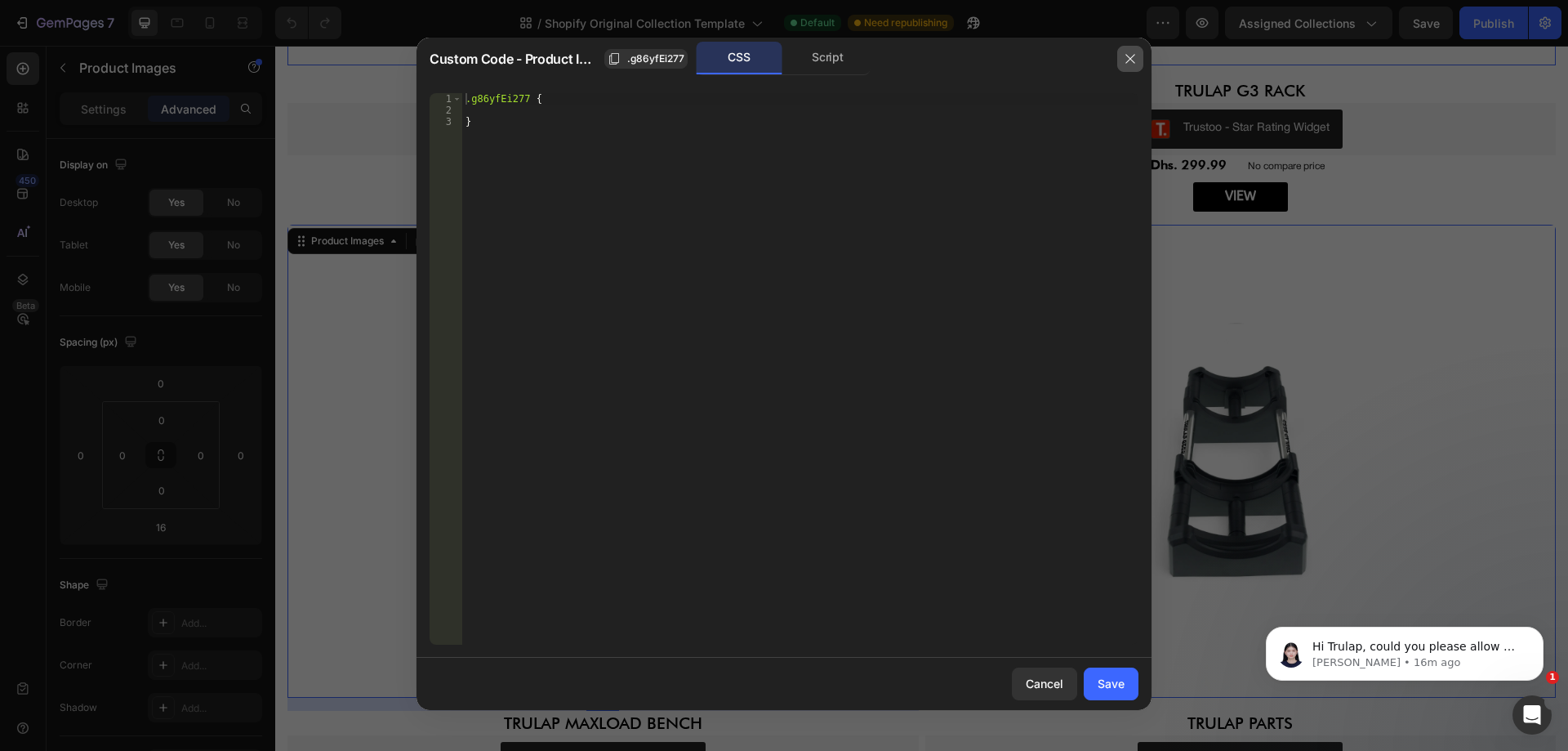
click at [1124, 61] on icon "button" at bounding box center [1130, 58] width 13 height 13
